Goal: Task Accomplishment & Management: Complete application form

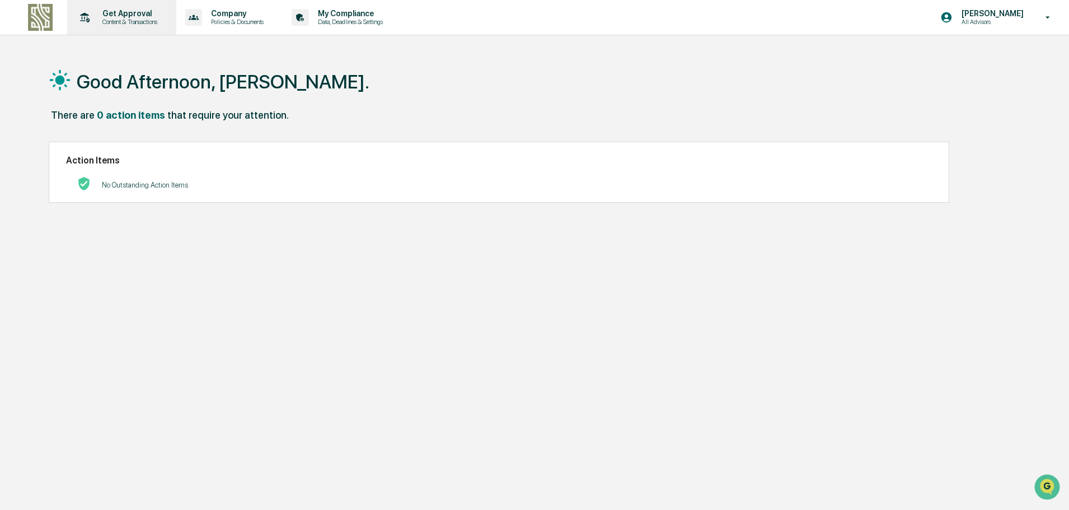
click at [129, 19] on p "Content & Transactions" at bounding box center [127, 22] width 69 height 8
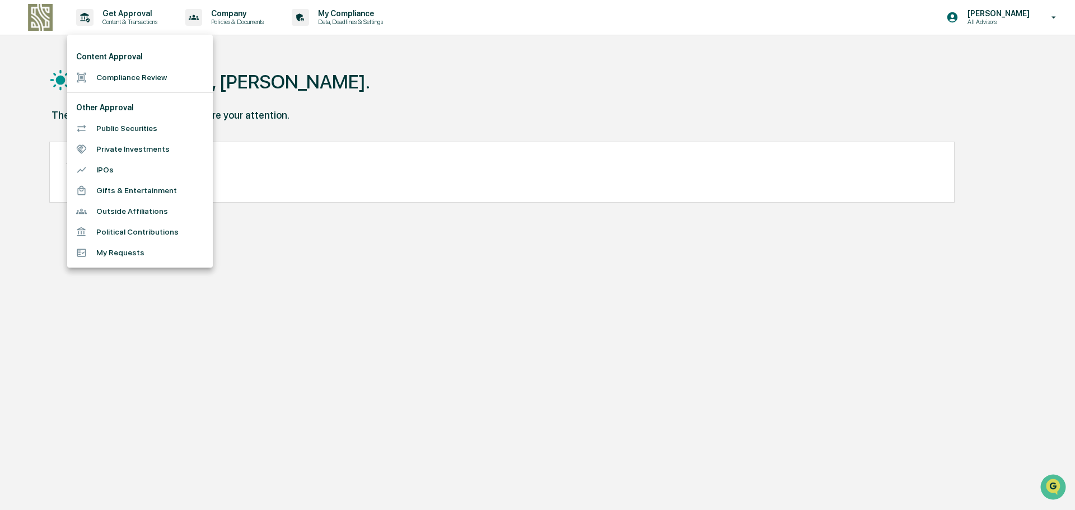
click at [142, 80] on li "Compliance Review" at bounding box center [140, 77] width 146 height 21
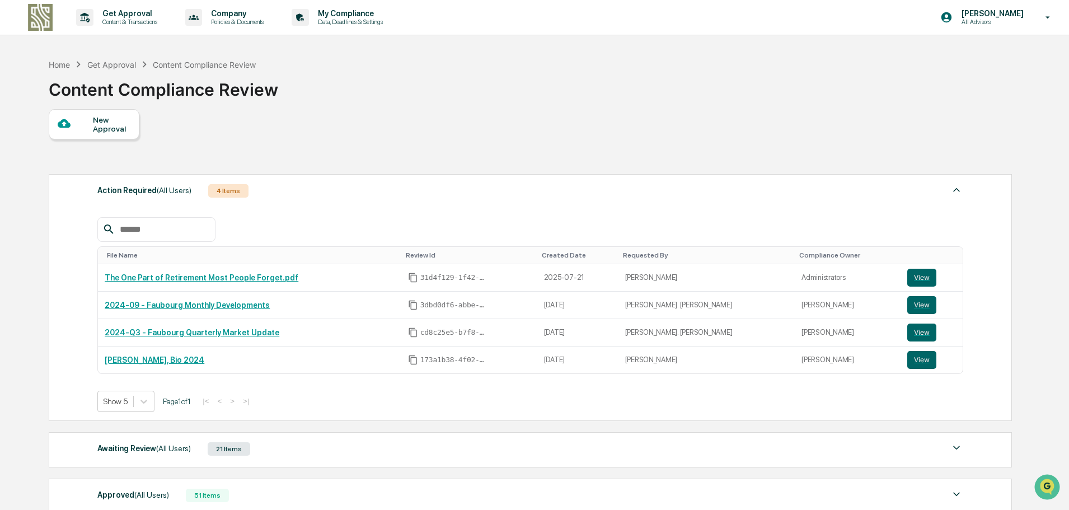
click at [106, 125] on div "New Approval" at bounding box center [112, 124] width 38 height 18
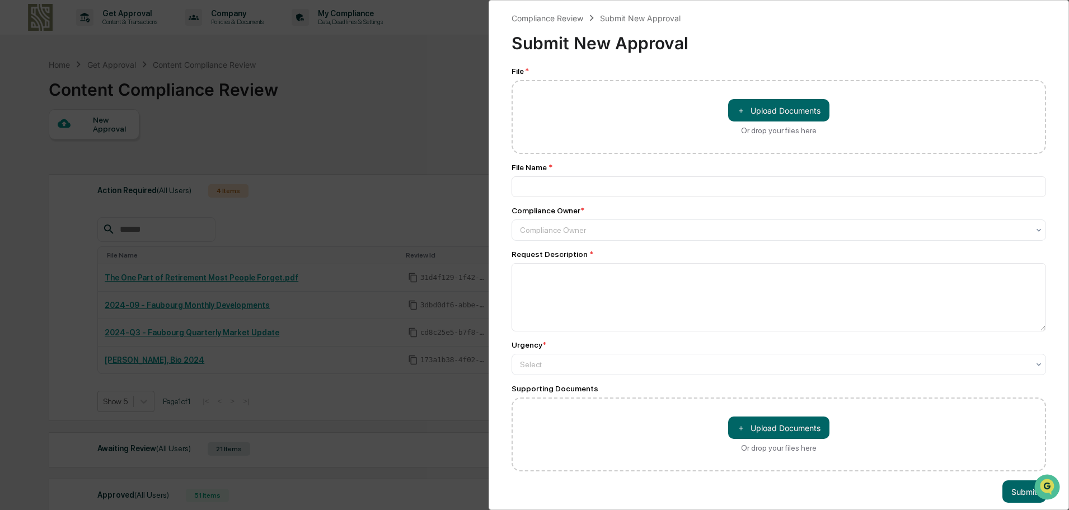
click at [615, 105] on div "＋ Upload Documents Or drop your files here" at bounding box center [779, 117] width 535 height 74
click at [764, 112] on button "＋ Upload Documents" at bounding box center [778, 110] width 101 height 22
type input "**********"
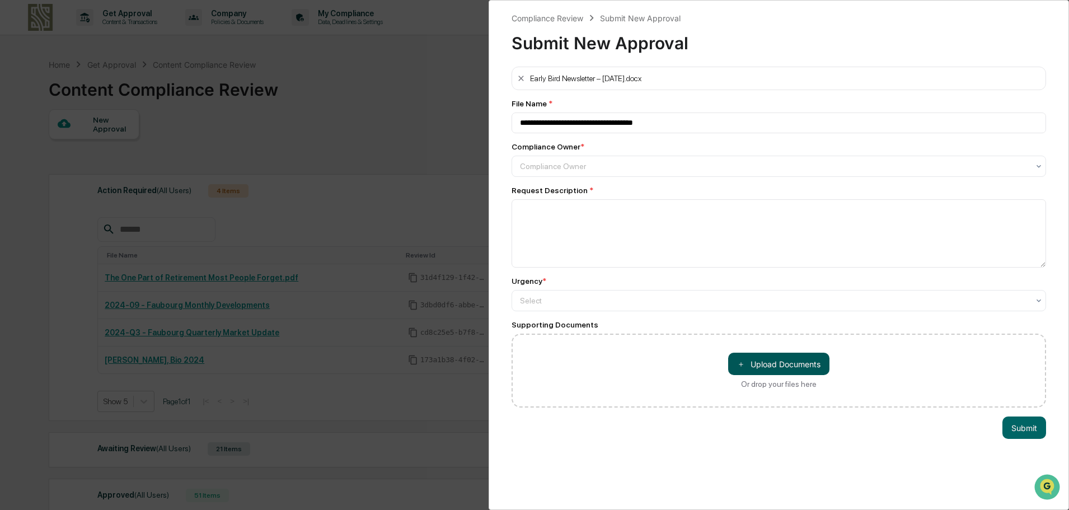
click at [757, 358] on button "＋ Upload Documents" at bounding box center [778, 364] width 101 height 22
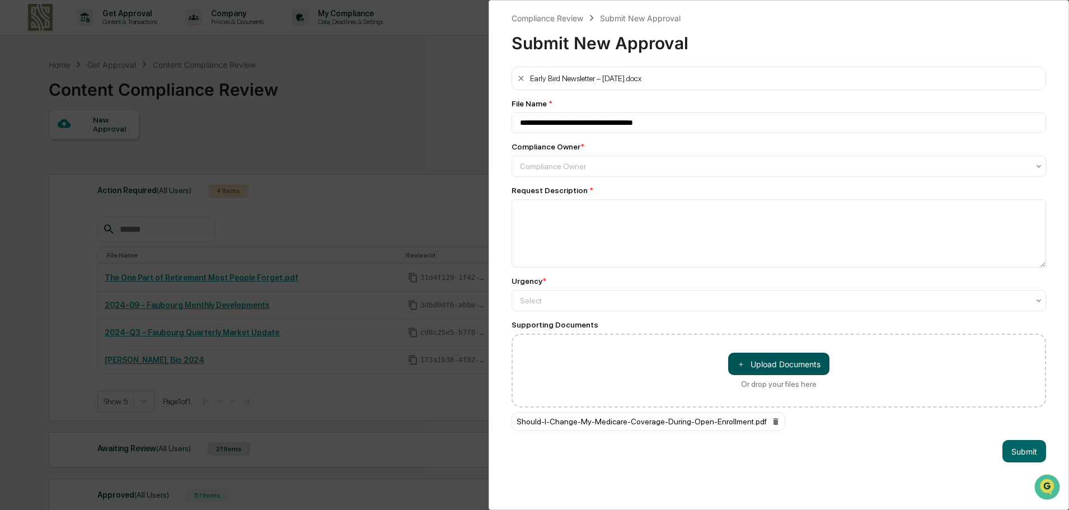
click at [783, 366] on button "＋ Upload Documents" at bounding box center [778, 364] width 101 height 22
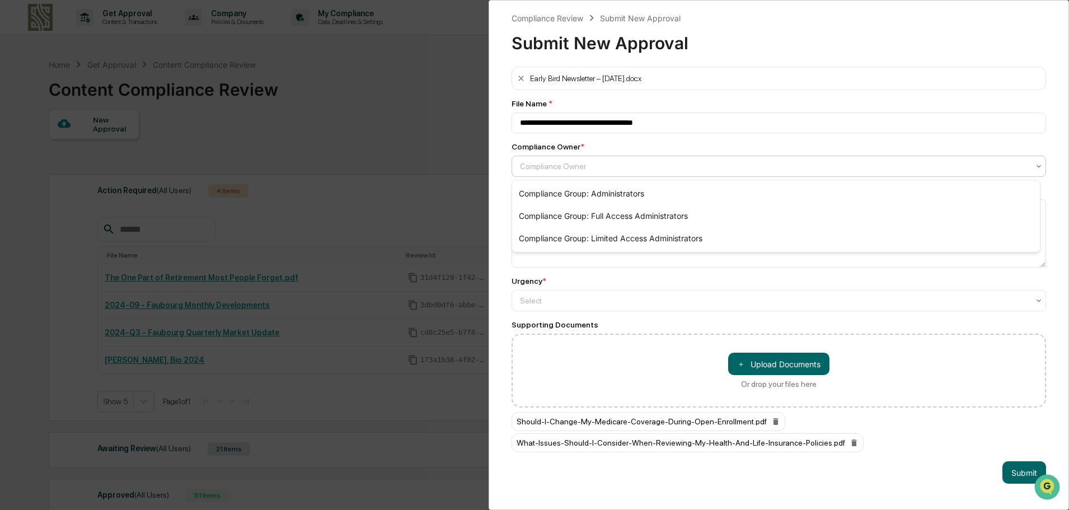
click at [582, 176] on div "Compliance Owner" at bounding box center [779, 166] width 535 height 21
click at [583, 188] on div "Compliance Group: Administrators" at bounding box center [776, 193] width 528 height 22
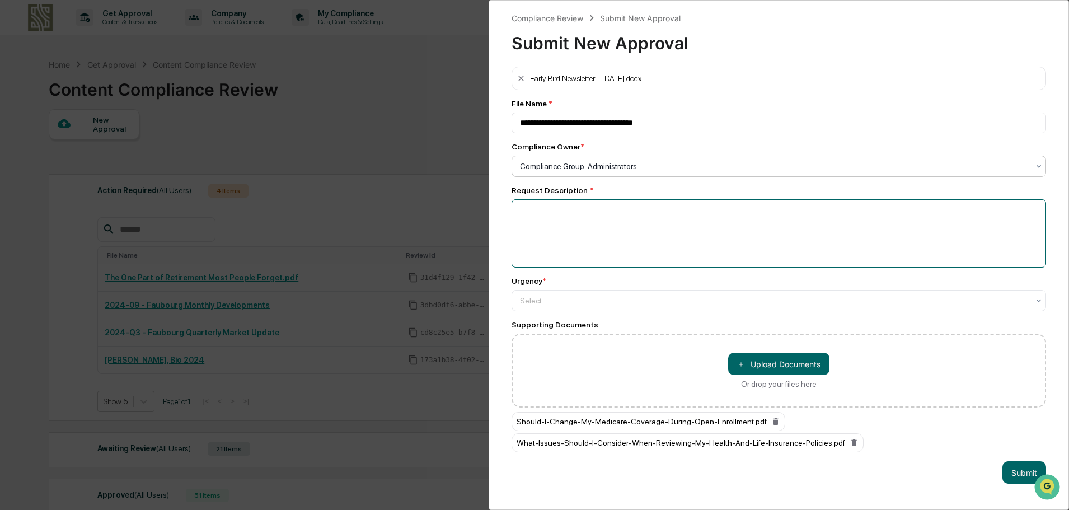
click at [590, 215] on textarea at bounding box center [779, 233] width 535 height 68
type textarea "*"
type textarea "**********"
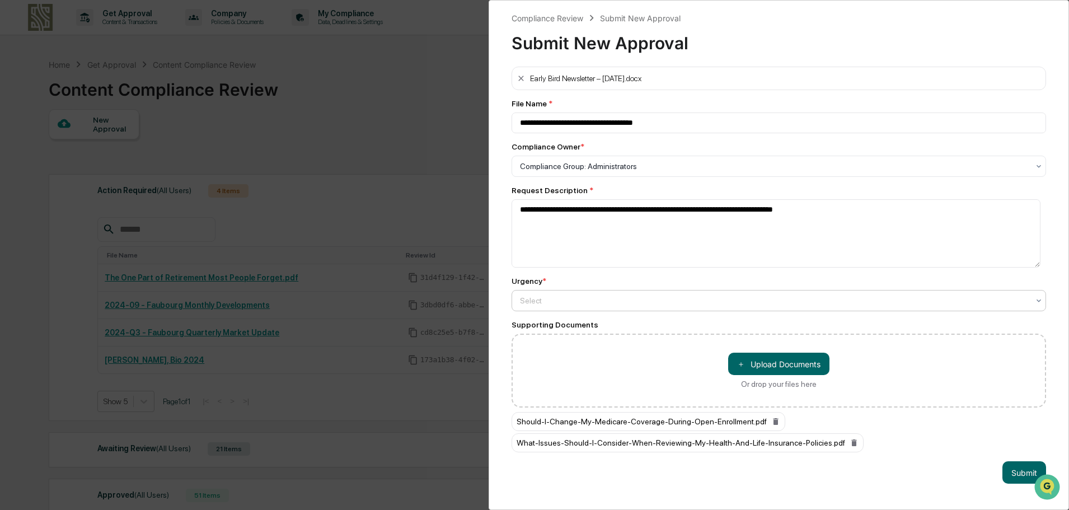
click at [707, 172] on div at bounding box center [774, 166] width 509 height 11
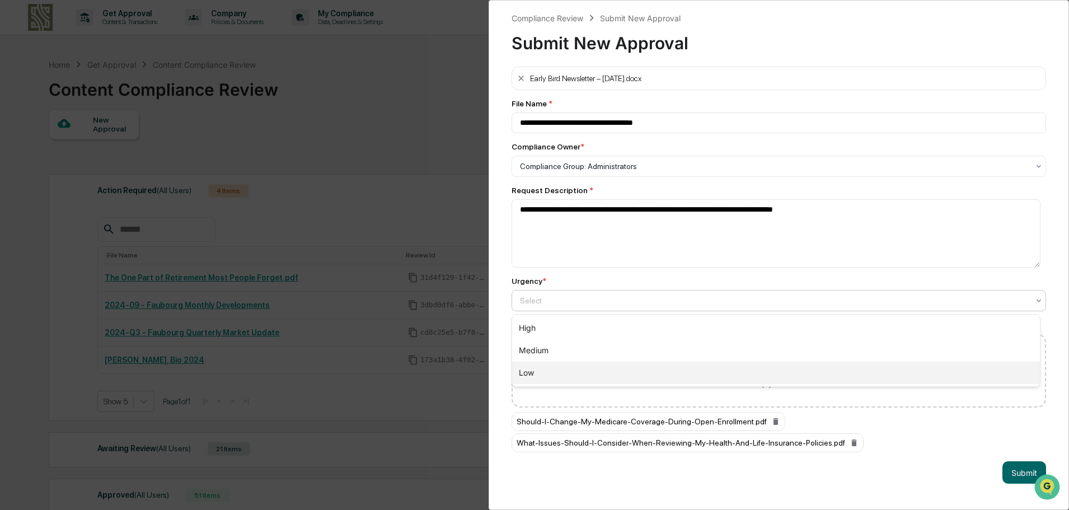
click at [703, 364] on div "Low" at bounding box center [776, 373] width 528 height 22
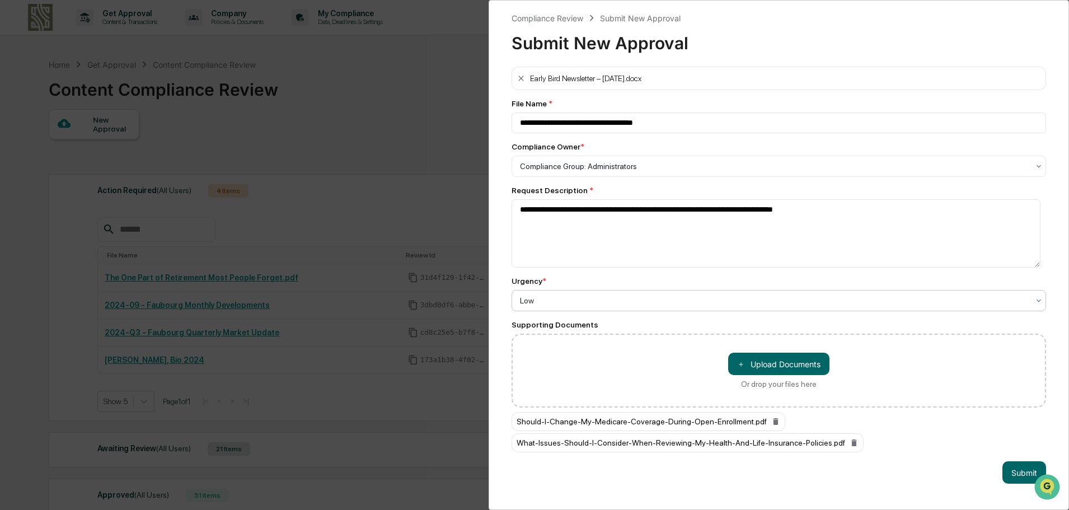
click at [716, 301] on div at bounding box center [774, 300] width 509 height 11
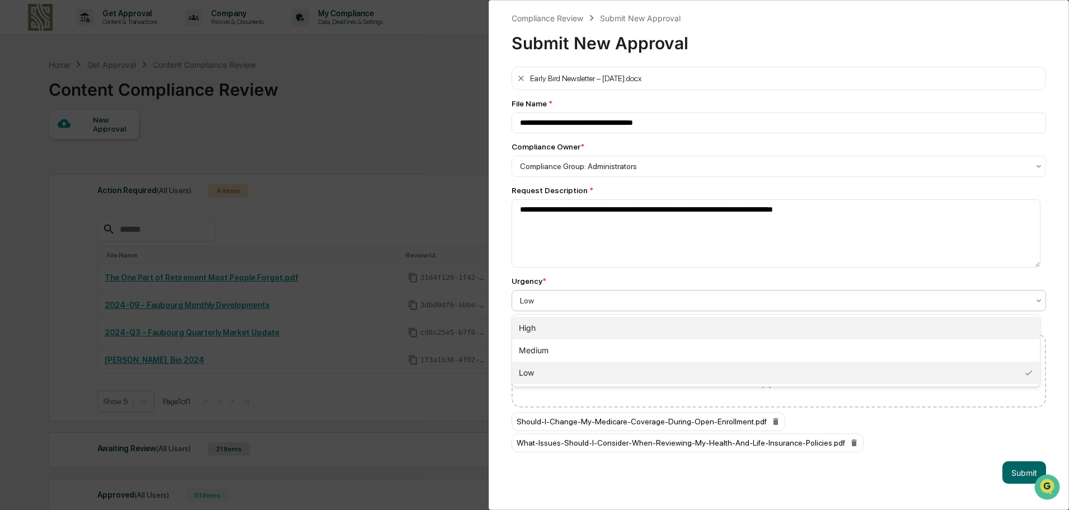
click at [681, 339] on div "High" at bounding box center [776, 328] width 528 height 22
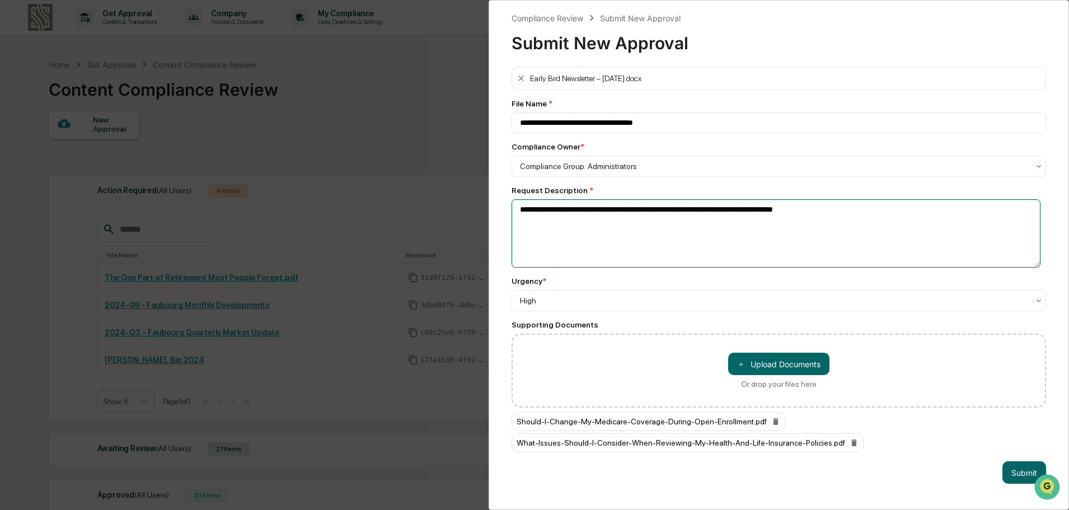
click at [667, 246] on textarea "**********" at bounding box center [776, 233] width 529 height 68
click at [1031, 468] on button "Submit" at bounding box center [1024, 472] width 44 height 22
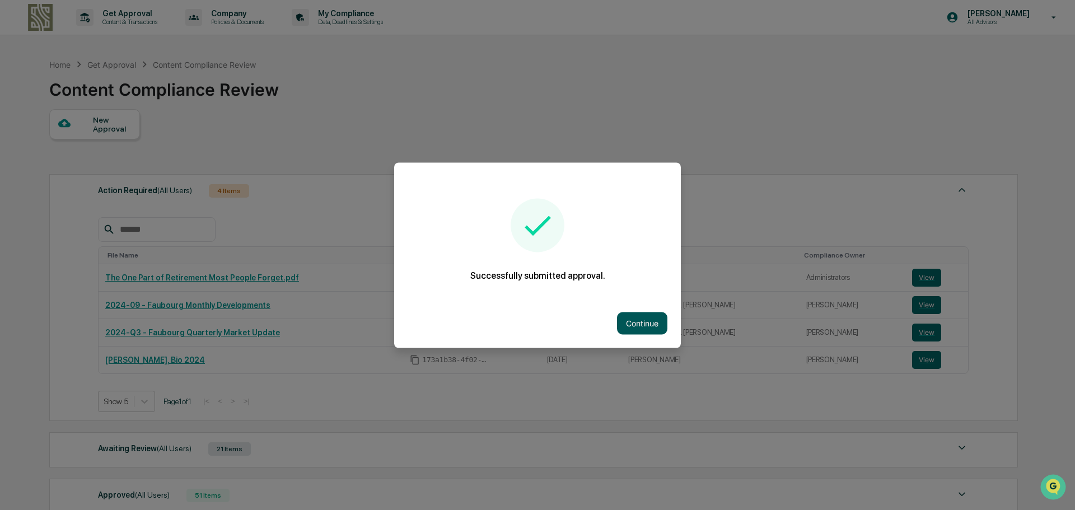
click at [629, 321] on button "Continue" at bounding box center [642, 323] width 50 height 22
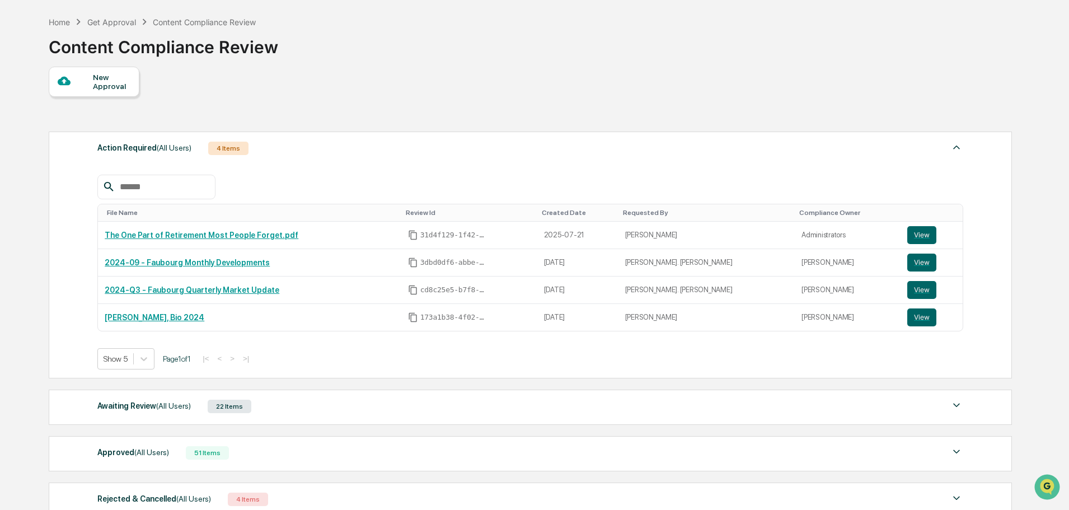
scroll to position [152, 0]
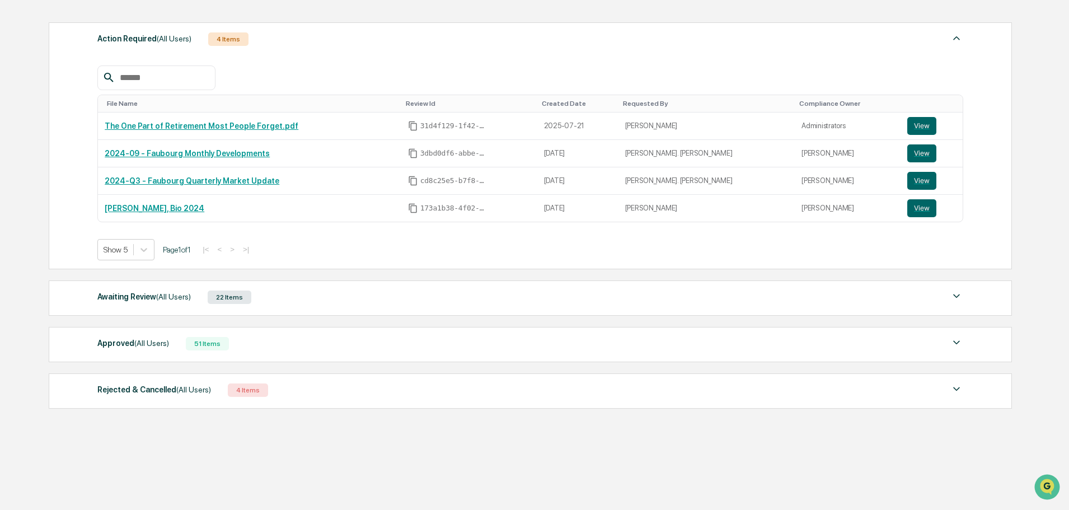
click at [138, 292] on div "Awaiting Review (All Users)" at bounding box center [143, 296] width 93 height 15
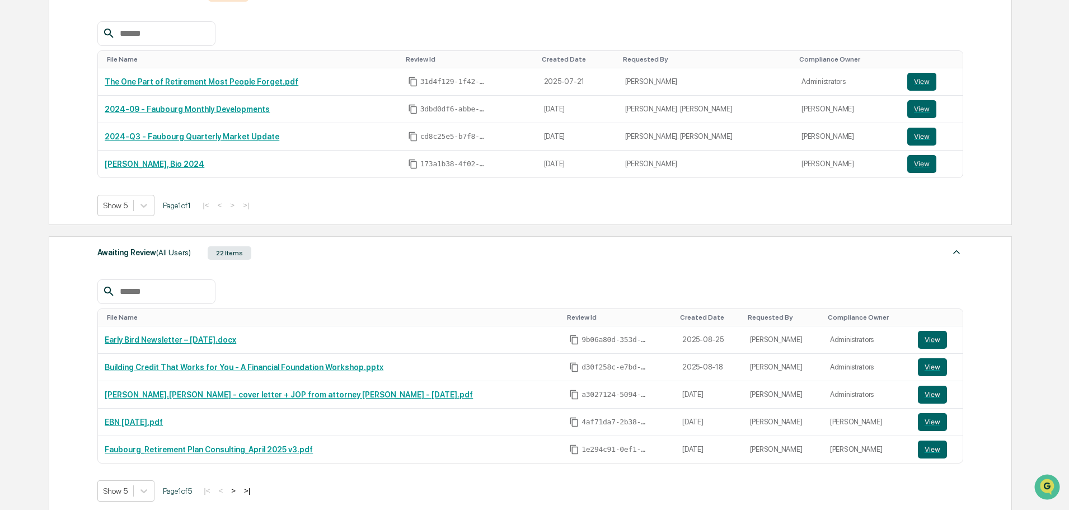
scroll to position [264, 0]
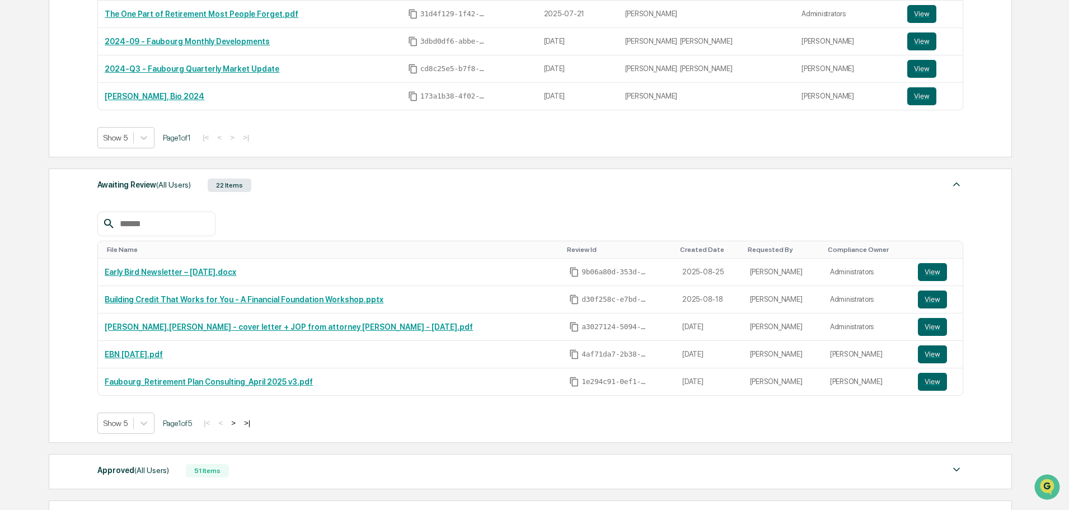
click at [239, 424] on button ">" at bounding box center [233, 423] width 11 height 10
